Goal: Transaction & Acquisition: Purchase product/service

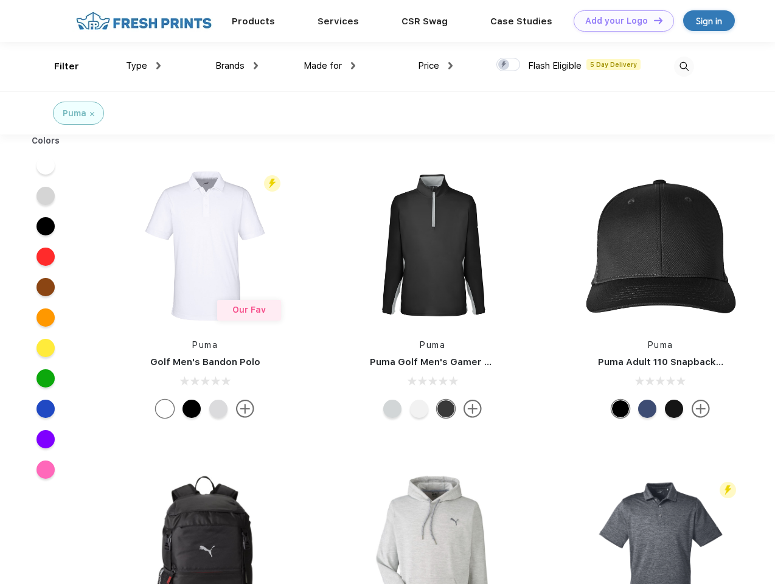
click at [620, 21] on link "Add your Logo Design Tool" at bounding box center [624, 20] width 100 height 21
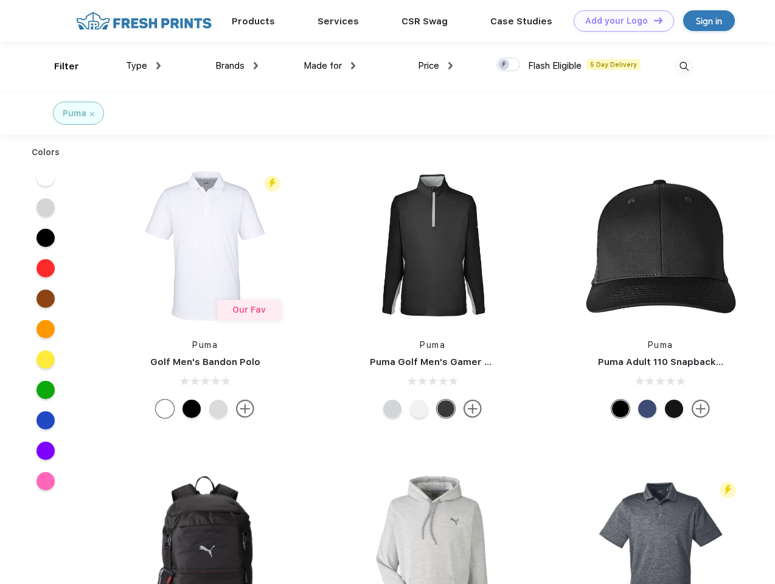
click at [0, 0] on div "Design Tool" at bounding box center [0, 0] width 0 height 0
click at [653, 20] on link "Add your Logo Design Tool" at bounding box center [624, 20] width 100 height 21
click at [58, 66] on div "Filter" at bounding box center [66, 67] width 25 height 14
click at [144, 66] on span "Type" at bounding box center [136, 65] width 21 height 11
click at [237, 66] on span "Brands" at bounding box center [229, 65] width 29 height 11
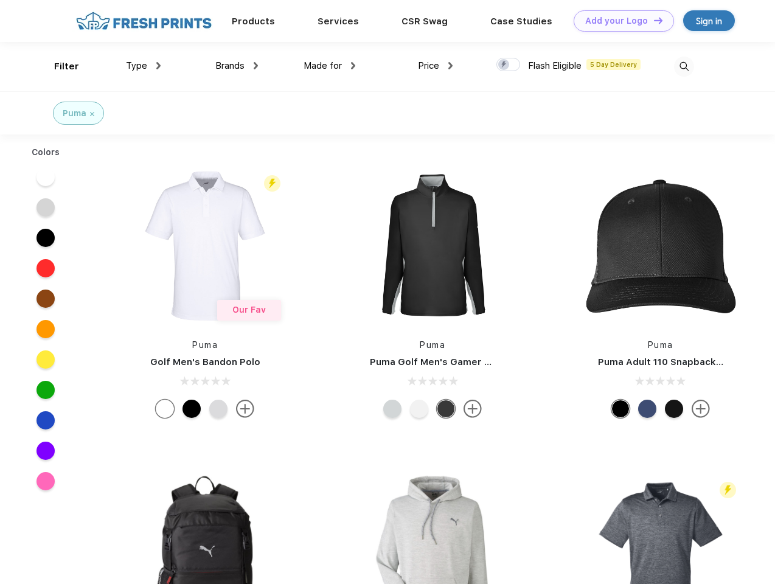
click at [330, 66] on span "Made for" at bounding box center [323, 65] width 38 height 11
click at [436, 66] on span "Price" at bounding box center [428, 65] width 21 height 11
click at [509, 65] on div at bounding box center [509, 64] width 24 height 13
click at [505, 65] on input "checkbox" at bounding box center [501, 61] width 8 height 8
click at [684, 66] on img at bounding box center [684, 67] width 20 height 20
